Goal: Task Accomplishment & Management: Manage account settings

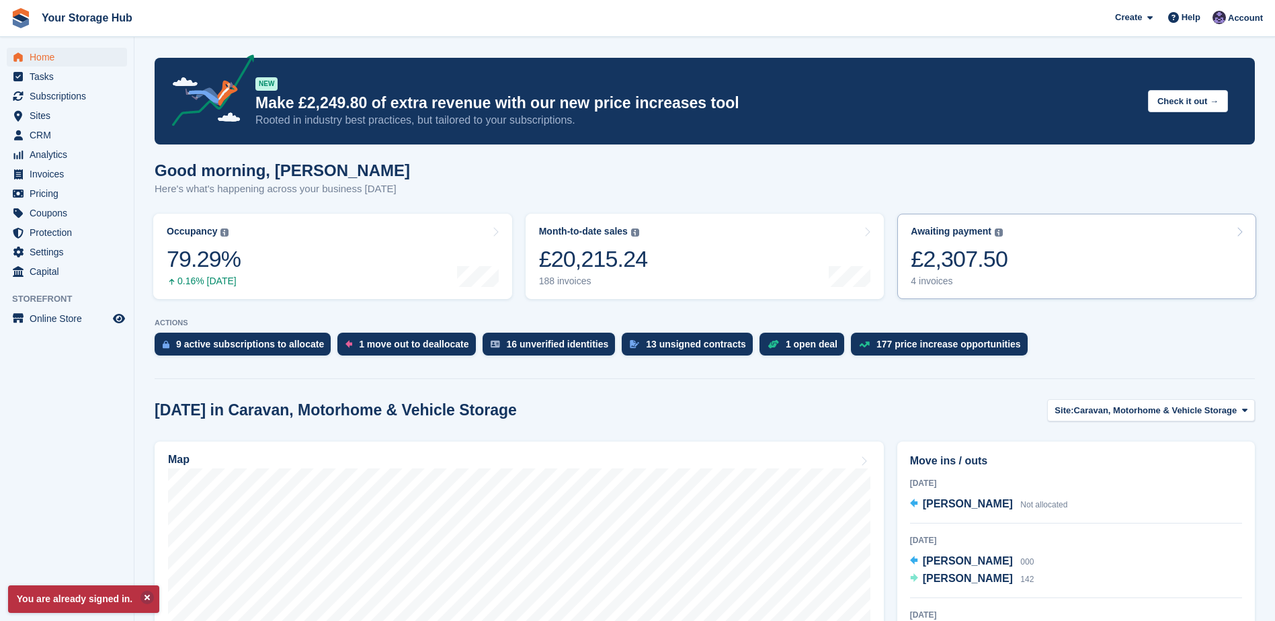
click at [935, 273] on div "£2,307.50" at bounding box center [959, 259] width 97 height 28
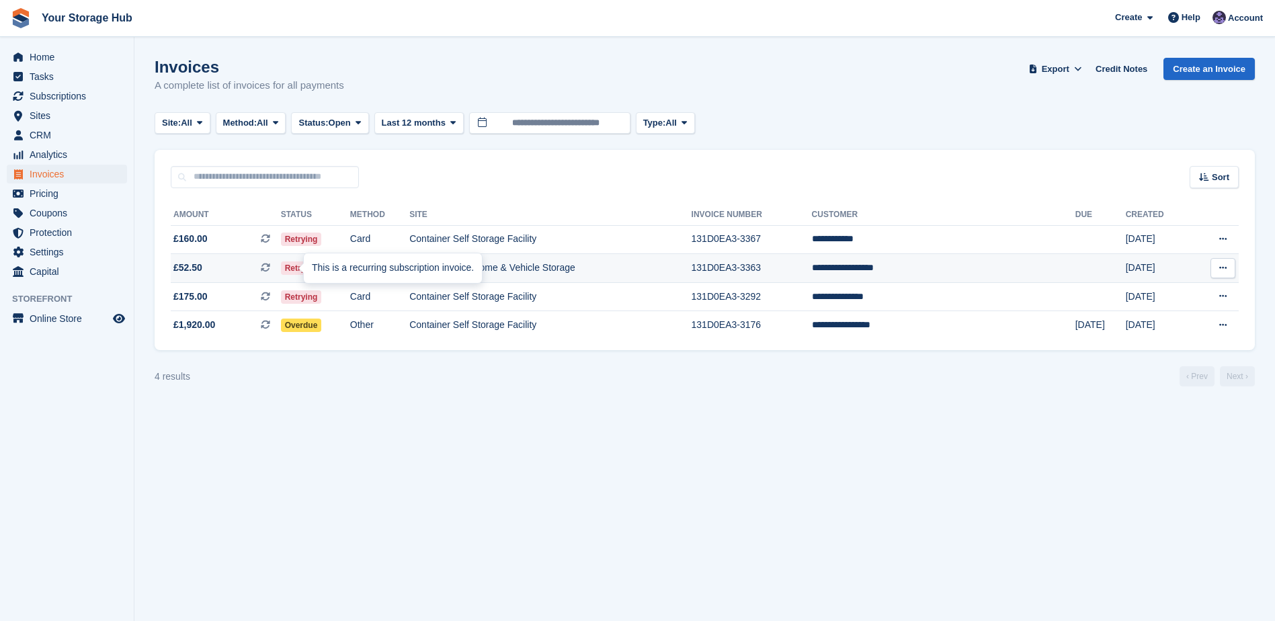
click at [270, 270] on icon at bounding box center [265, 267] width 9 height 9
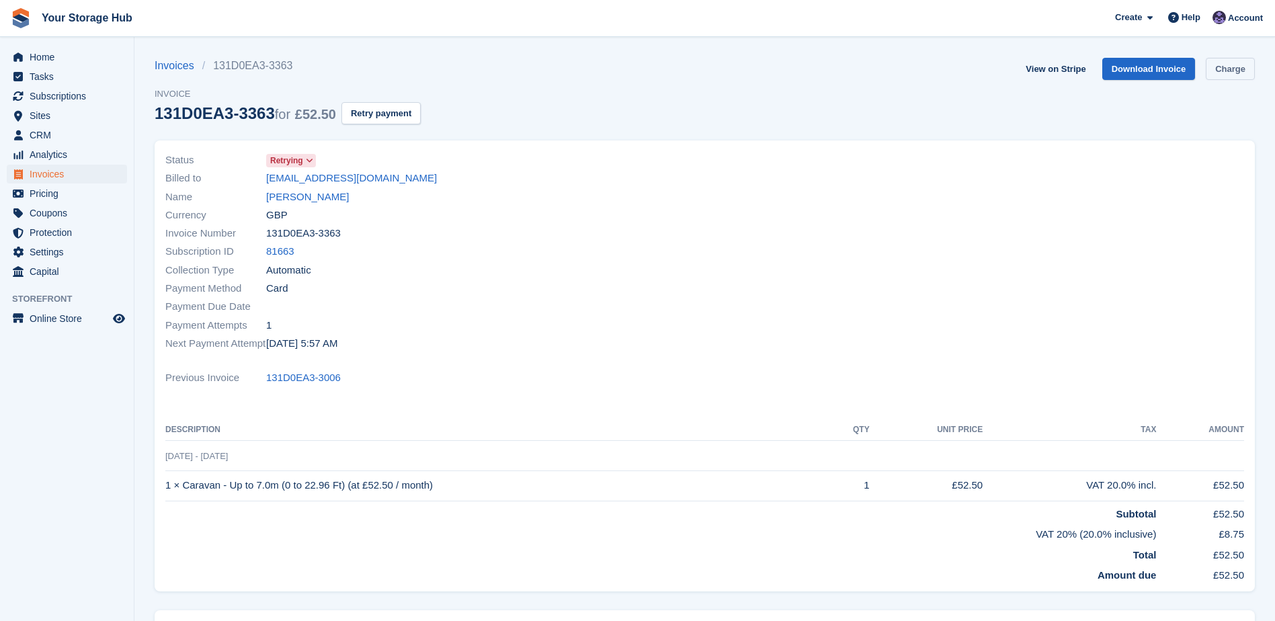
click at [1248, 67] on link "Charge" at bounding box center [1230, 69] width 49 height 22
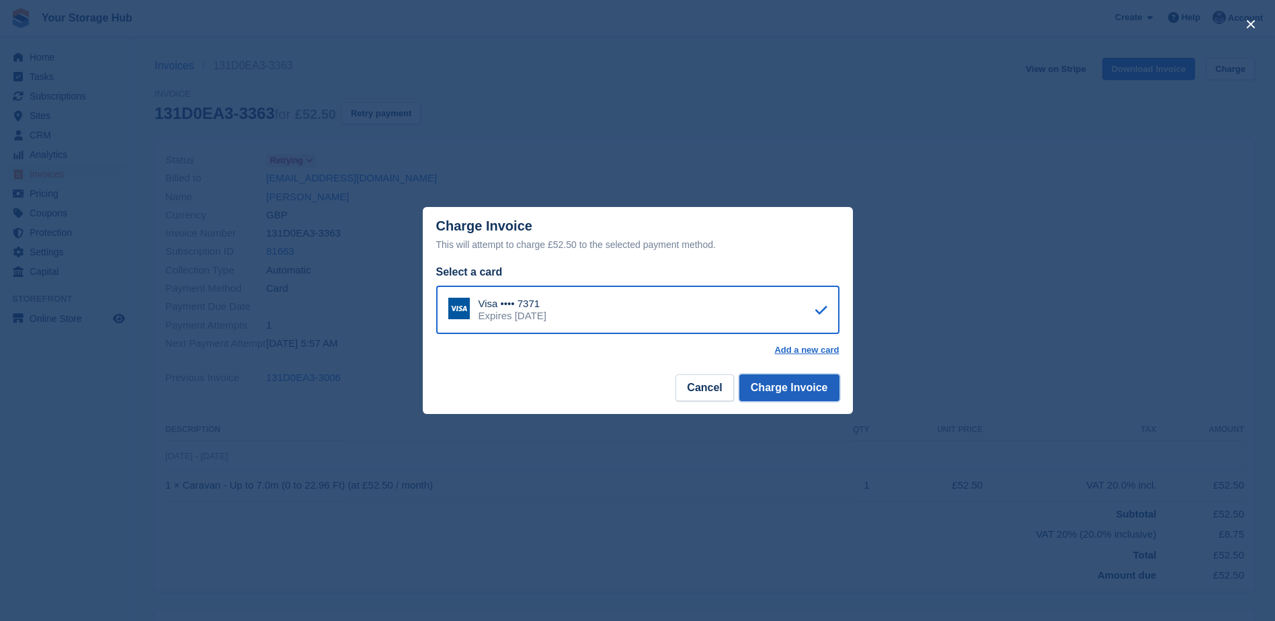
click at [793, 400] on button "Charge Invoice" at bounding box center [789, 387] width 100 height 27
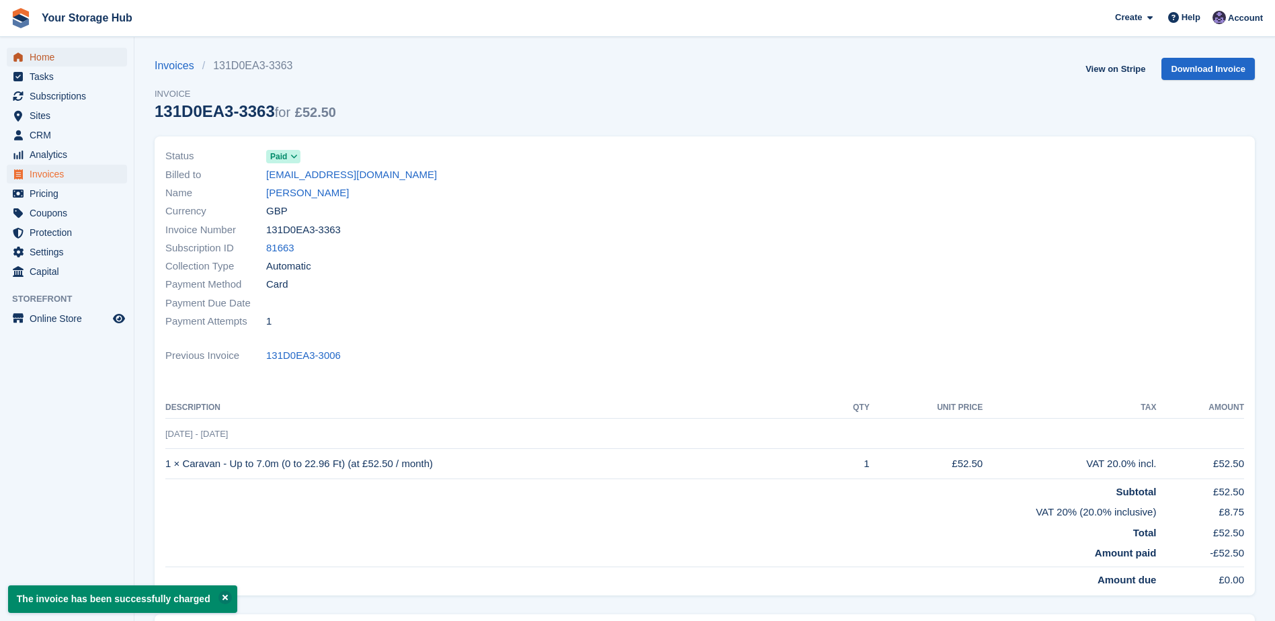
click at [37, 58] on span "Home" at bounding box center [70, 57] width 81 height 19
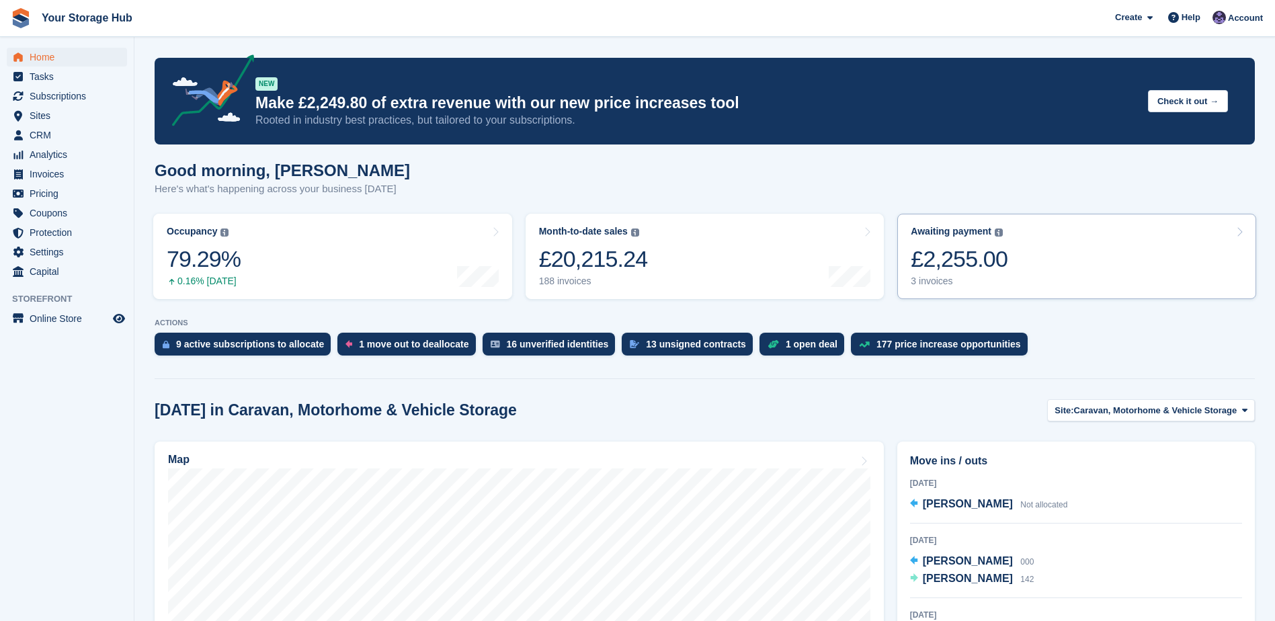
click at [970, 267] on div "£2,255.00" at bounding box center [959, 259] width 97 height 28
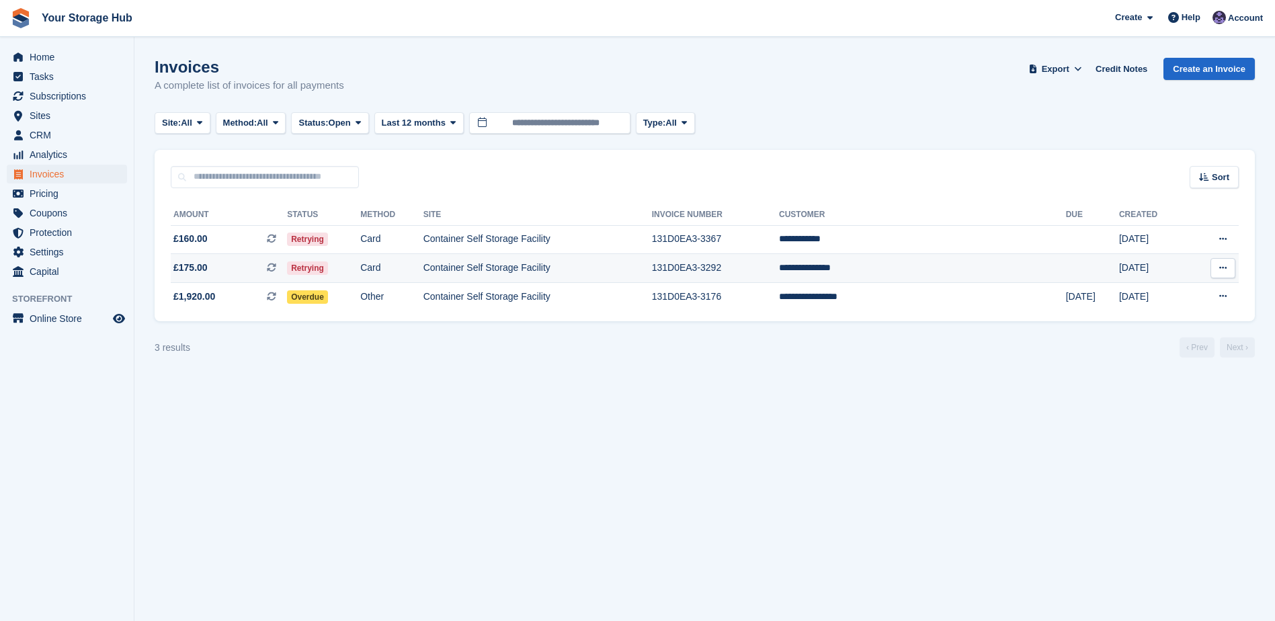
click at [216, 266] on span "£175.00 This is a recurring subscription invoice." at bounding box center [229, 268] width 116 height 14
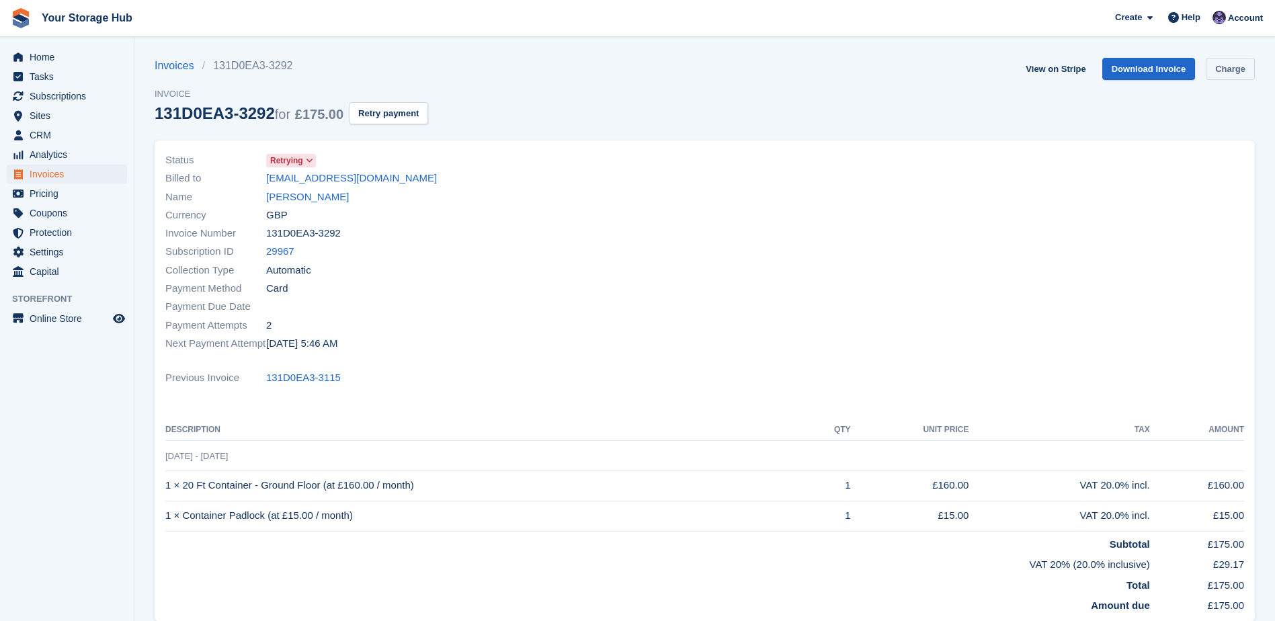
click at [1234, 67] on link "Charge" at bounding box center [1230, 69] width 49 height 22
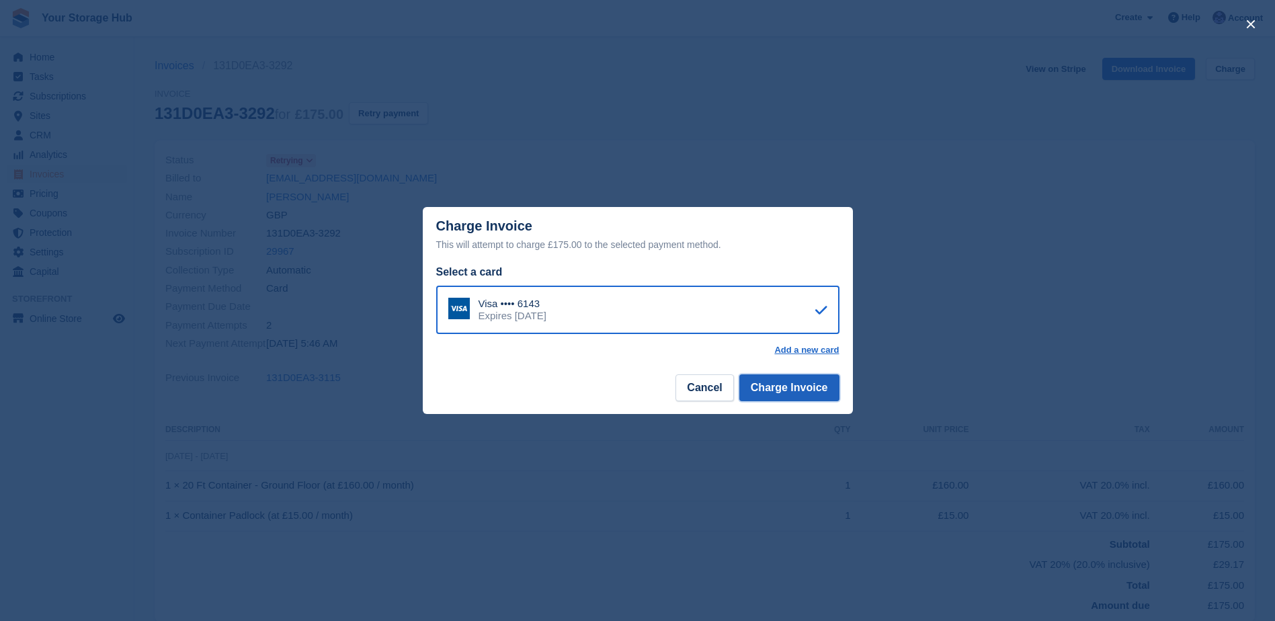
click at [813, 386] on button "Charge Invoice" at bounding box center [789, 387] width 100 height 27
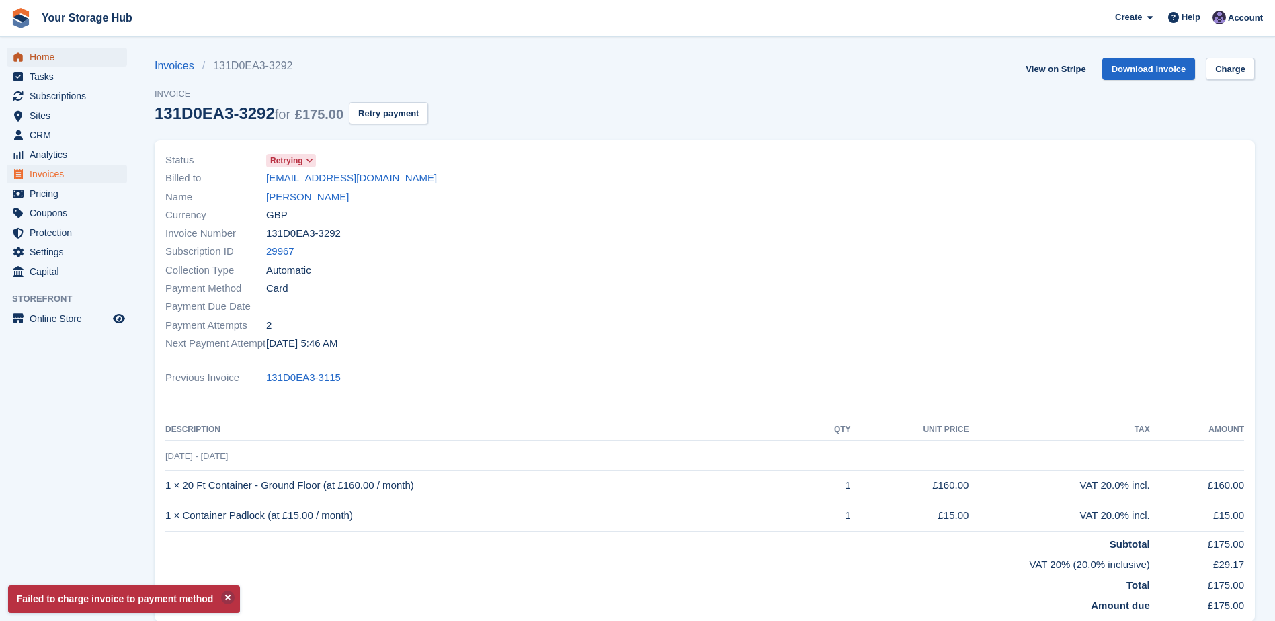
click at [48, 56] on span "Home" at bounding box center [70, 57] width 81 height 19
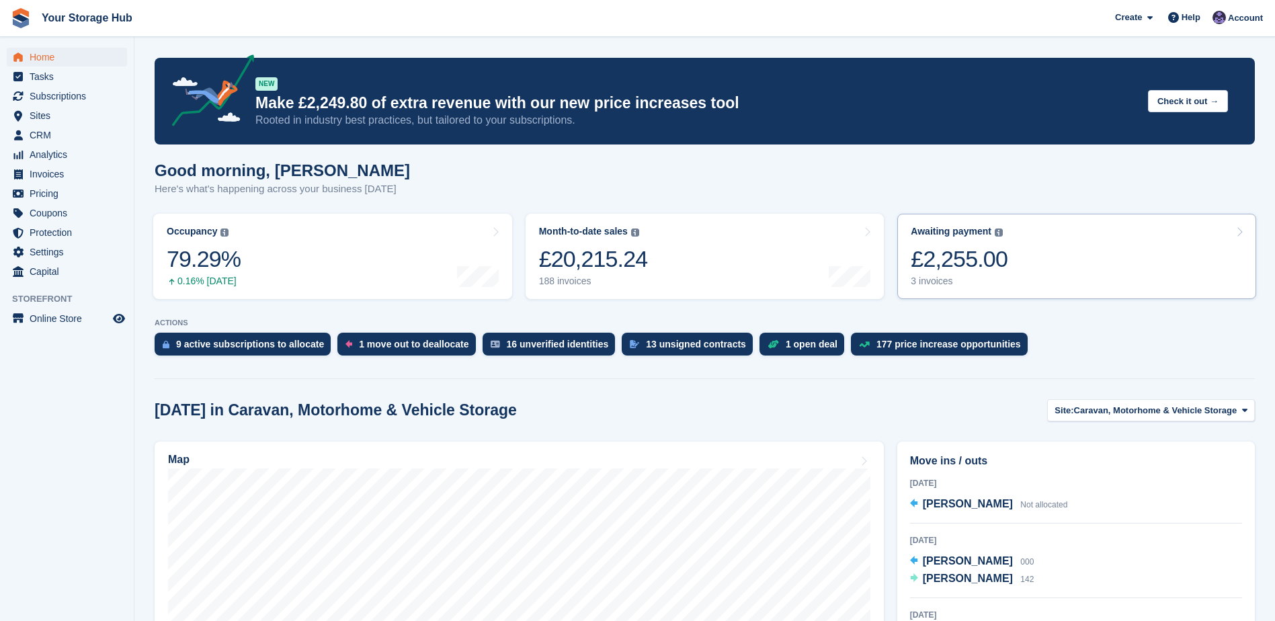
click at [995, 261] on div "£2,255.00" at bounding box center [959, 259] width 97 height 28
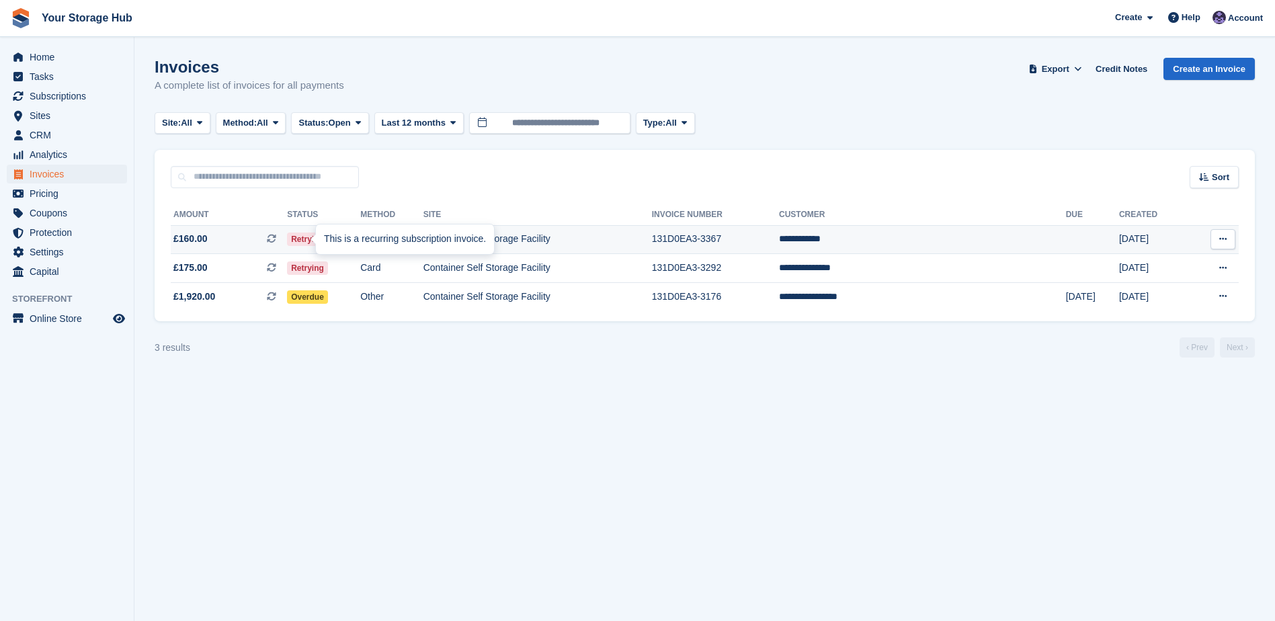
click at [276, 239] on icon at bounding box center [271, 238] width 9 height 9
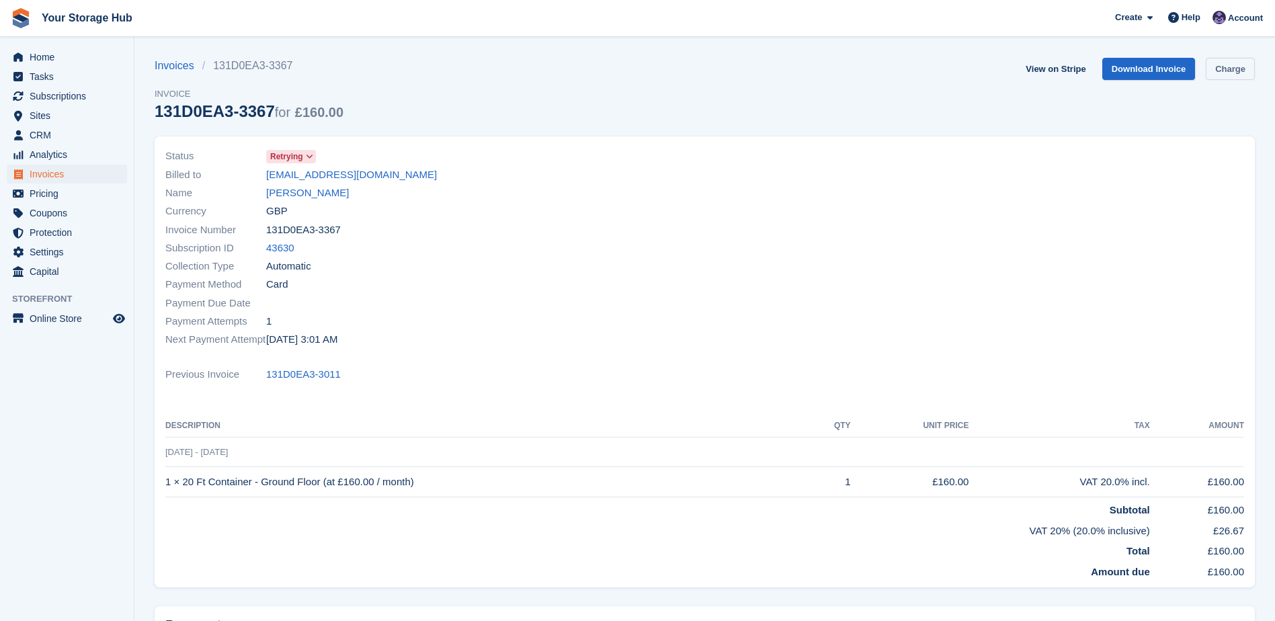
click at [1232, 67] on link "Charge" at bounding box center [1230, 69] width 49 height 22
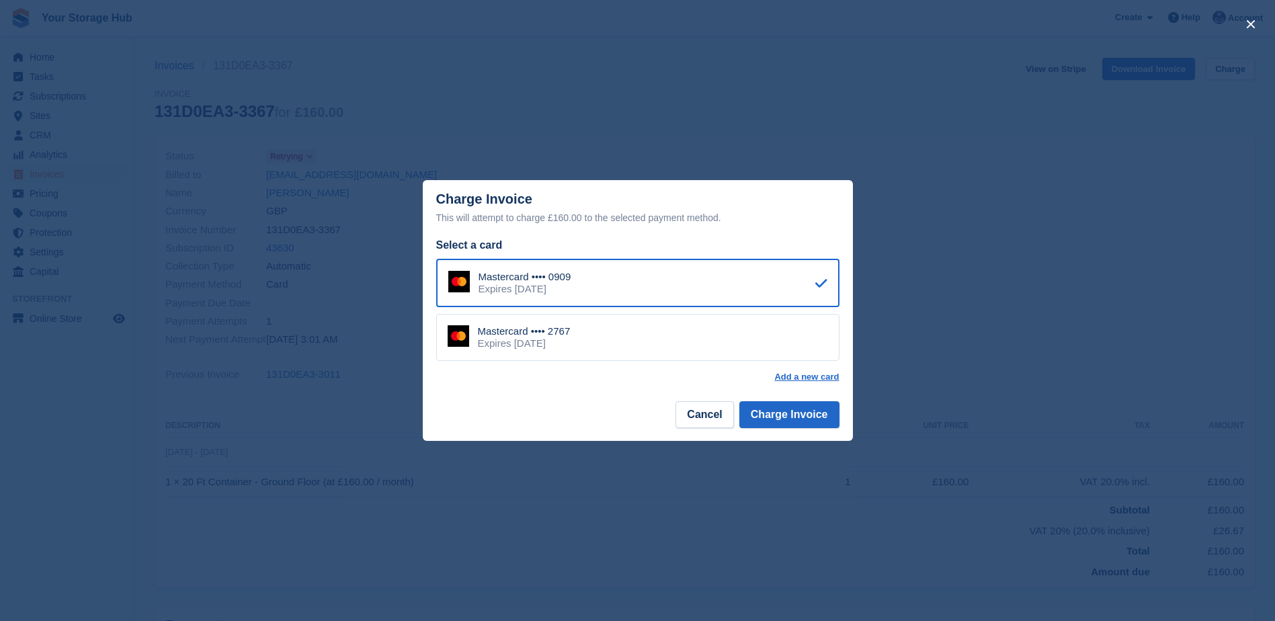
click at [589, 330] on div "Mastercard •••• 2767 Expires April 2030" at bounding box center [637, 337] width 403 height 47
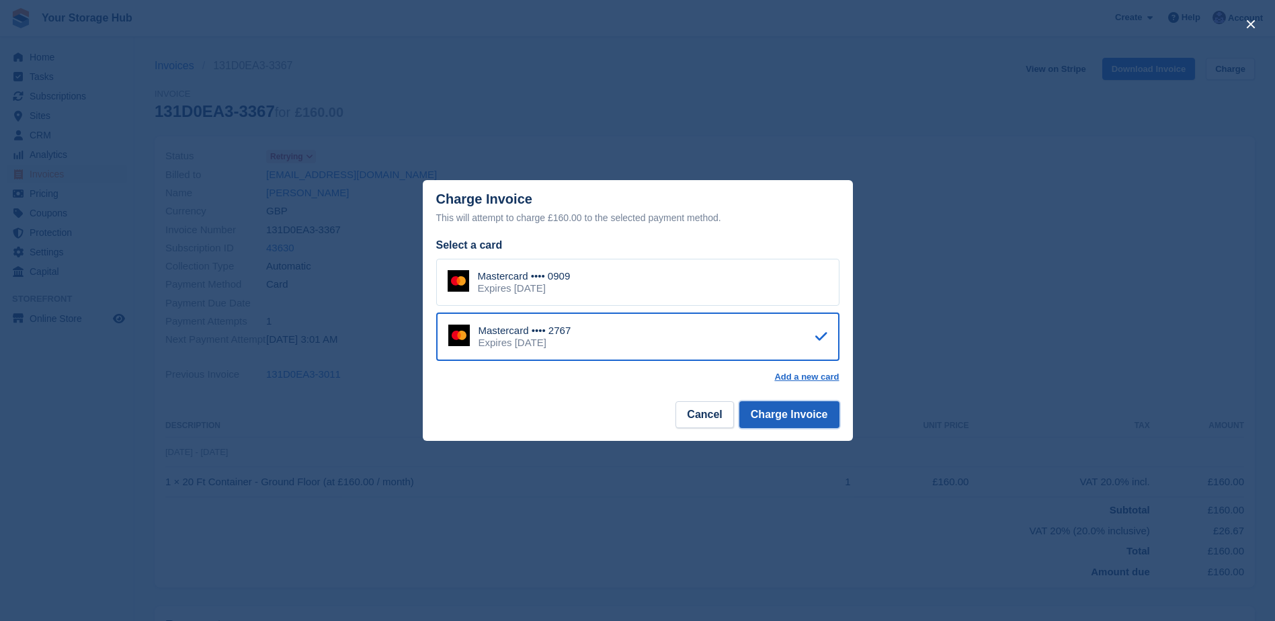
click at [763, 411] on button "Charge Invoice" at bounding box center [789, 414] width 100 height 27
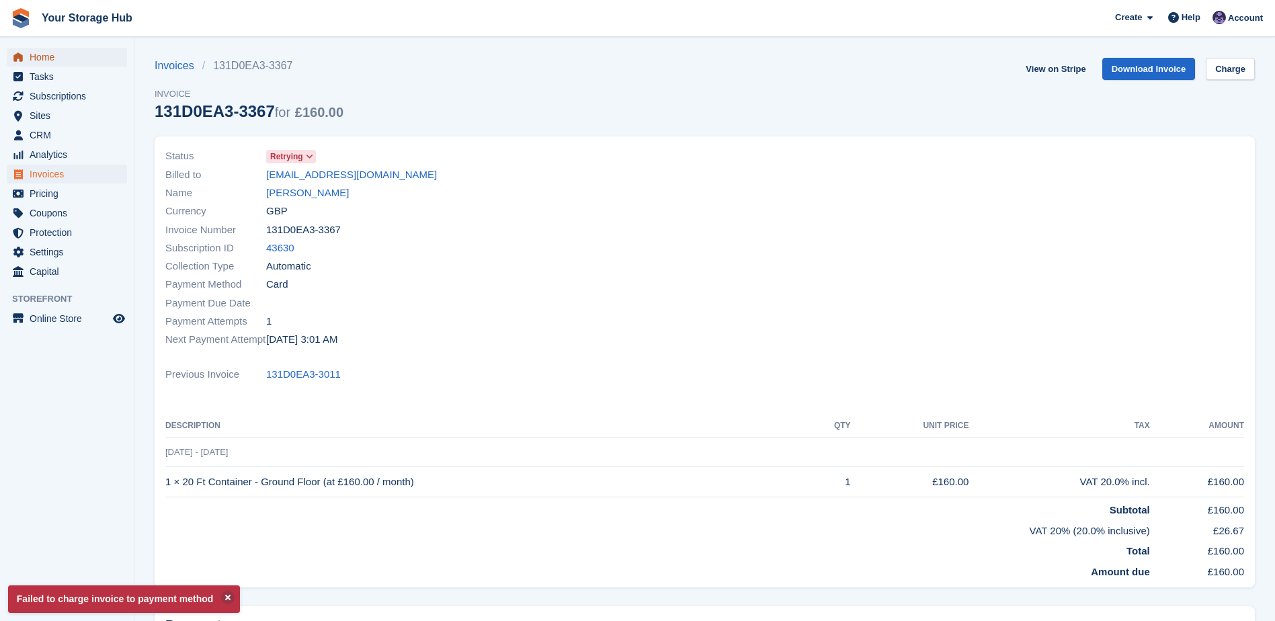
click at [57, 54] on span "Home" at bounding box center [70, 57] width 81 height 19
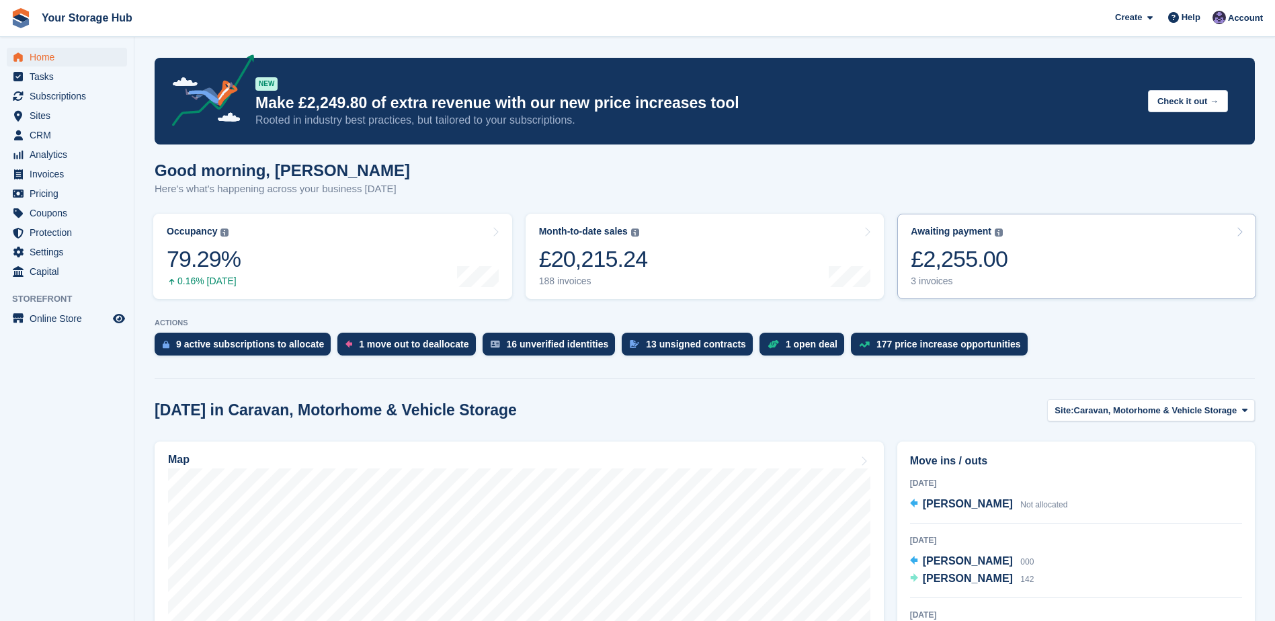
click at [927, 246] on div "£2,255.00" at bounding box center [959, 259] width 97 height 28
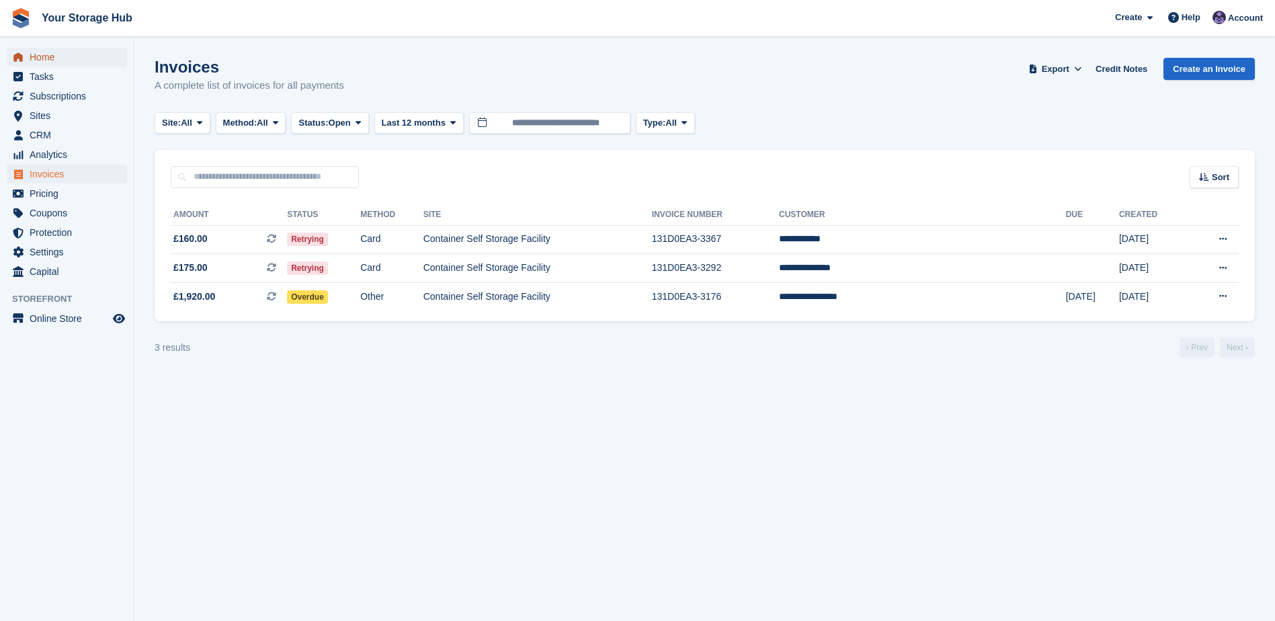
click at [50, 55] on span "Home" at bounding box center [70, 57] width 81 height 19
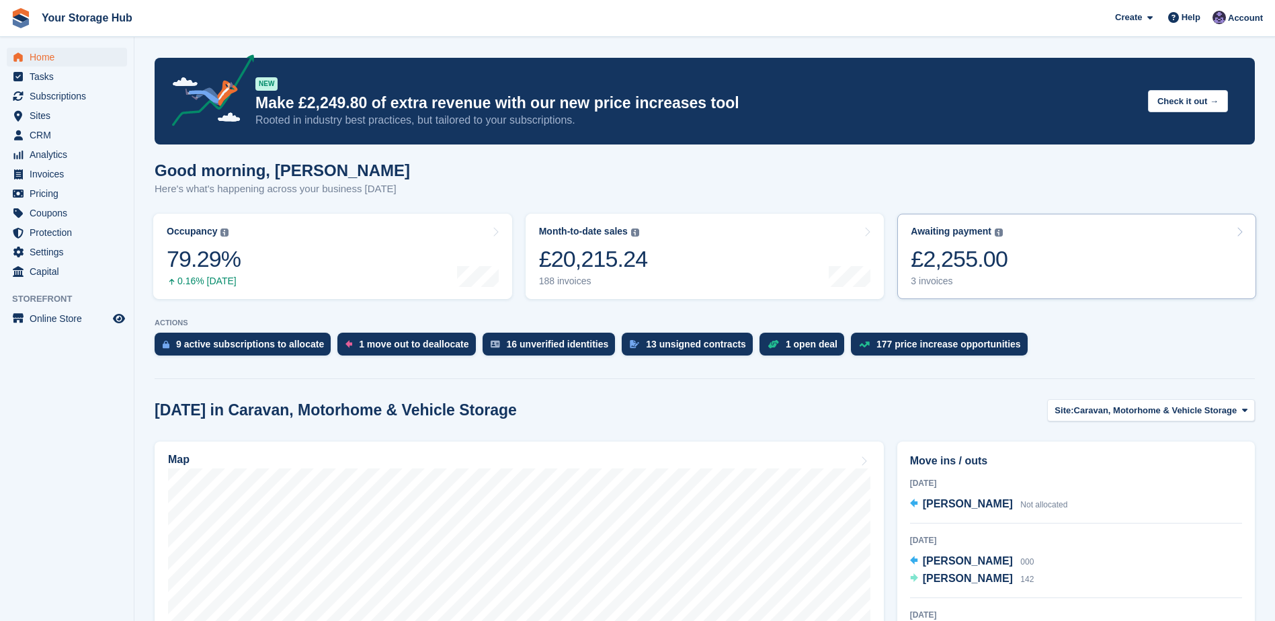
click at [958, 235] on div "Awaiting payment" at bounding box center [951, 231] width 81 height 11
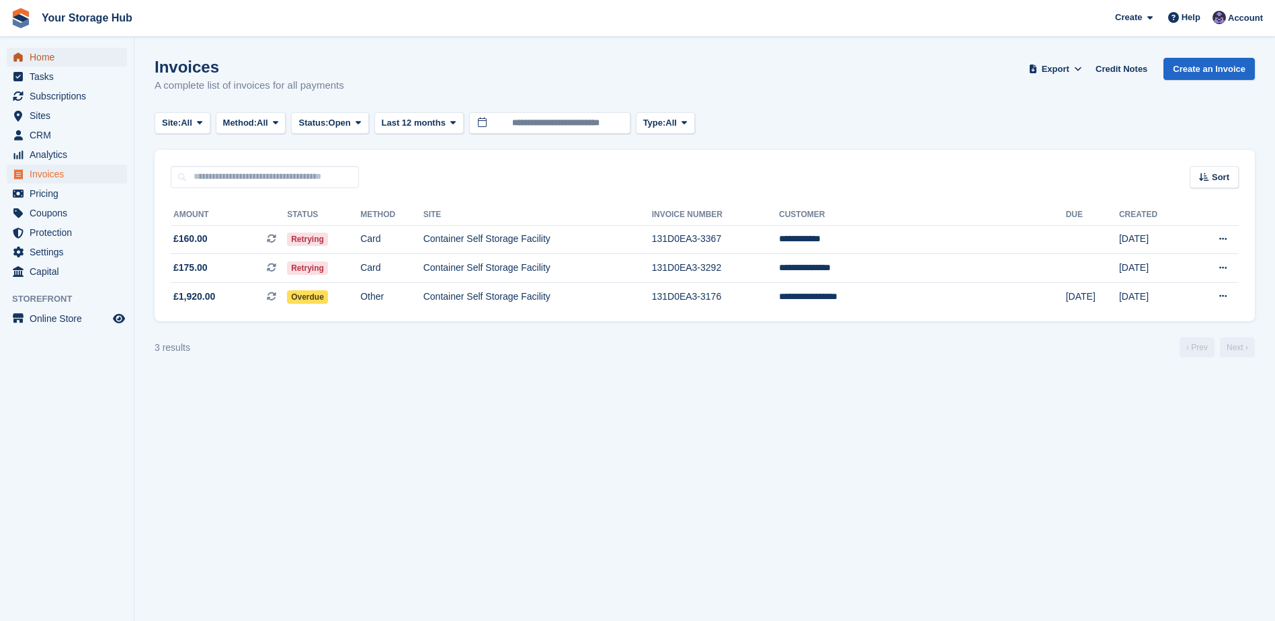
click at [26, 58] on span "menu" at bounding box center [18, 57] width 16 height 16
